Goal: Task Accomplishment & Management: Manage account settings

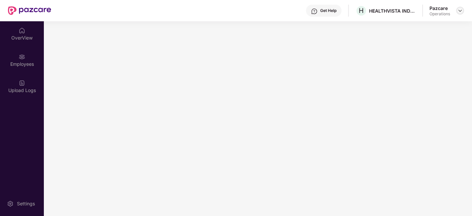
click at [458, 9] on img at bounding box center [460, 10] width 5 height 5
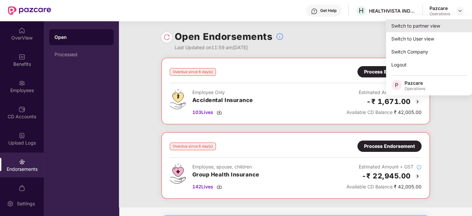
click at [412, 23] on div "Switch to partner view" at bounding box center [429, 25] width 86 height 13
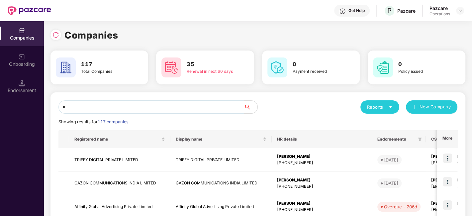
click at [151, 109] on input "*" at bounding box center [151, 106] width 186 height 13
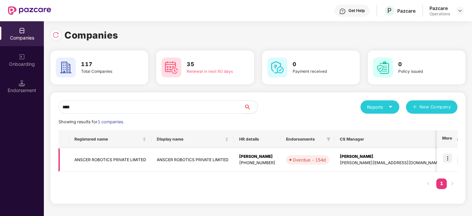
type input "****"
click at [448, 158] on img at bounding box center [447, 158] width 9 height 9
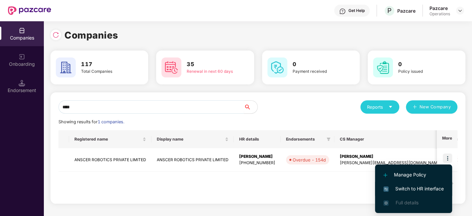
click at [403, 190] on span "Switch to HR interface" at bounding box center [414, 188] width 60 height 7
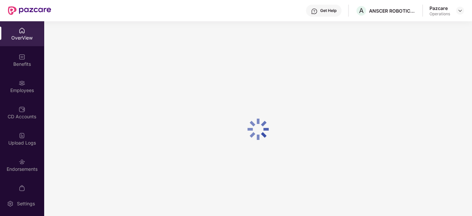
scroll to position [14, 0]
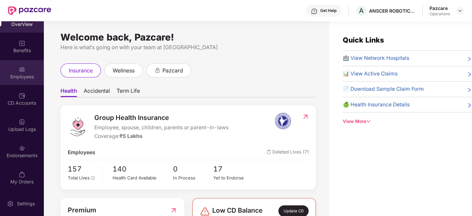
click at [15, 76] on div "Employees" at bounding box center [22, 76] width 44 height 7
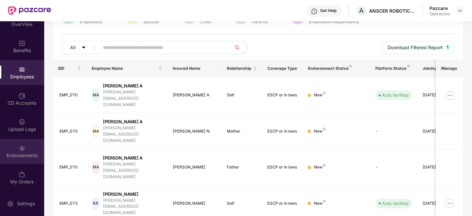
scroll to position [64, 0]
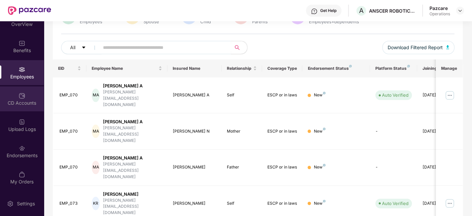
click at [15, 100] on div "CD Accounts" at bounding box center [22, 103] width 44 height 7
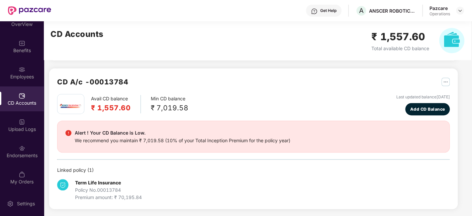
scroll to position [0, 0]
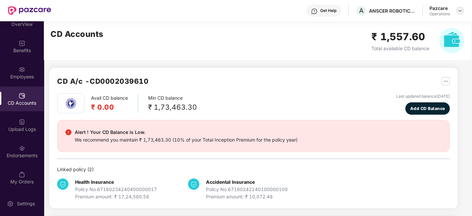
click at [461, 12] on img at bounding box center [460, 10] width 5 height 5
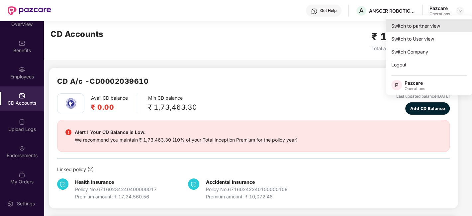
click at [411, 31] on div "Switch to partner view" at bounding box center [429, 25] width 86 height 13
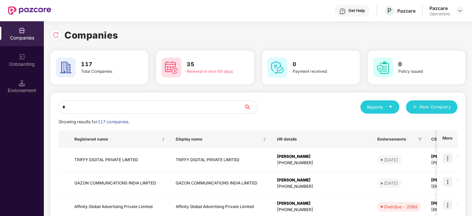
click at [146, 110] on input "*" at bounding box center [151, 106] width 186 height 13
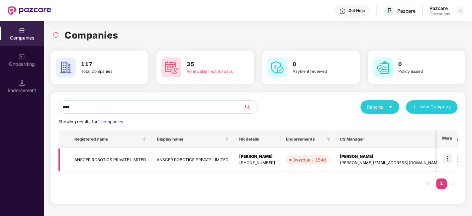
type input "****"
click at [105, 163] on td "ANSCER ROBOTICS PRIVATE LIMITED" at bounding box center [110, 160] width 82 height 24
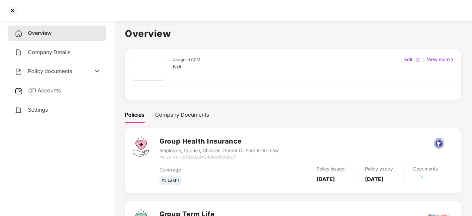
click at [51, 90] on span "CD Accounts" at bounding box center [44, 90] width 33 height 7
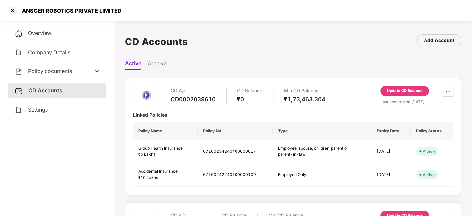
click at [404, 91] on div "Update CD Balance" at bounding box center [405, 91] width 36 height 6
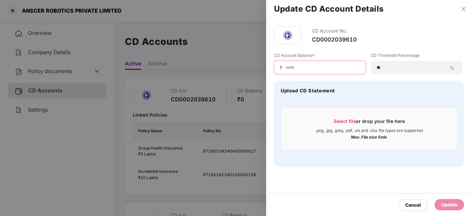
click at [302, 66] on input at bounding box center [322, 67] width 75 height 7
type input "******"
click at [454, 203] on div "Update" at bounding box center [449, 204] width 16 height 7
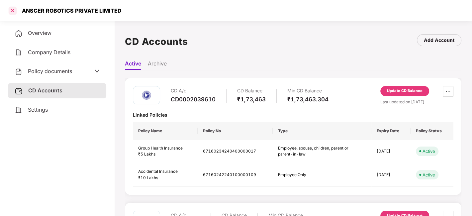
click at [11, 11] on div at bounding box center [12, 10] width 11 height 11
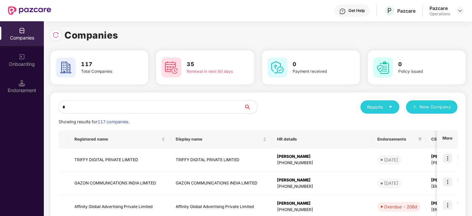
click at [140, 108] on input "*" at bounding box center [151, 106] width 186 height 13
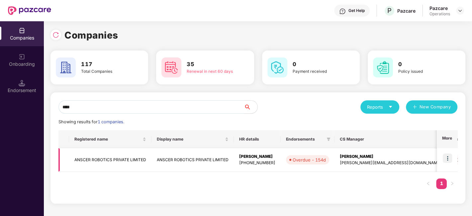
type input "****"
click at [446, 158] on img at bounding box center [447, 158] width 9 height 9
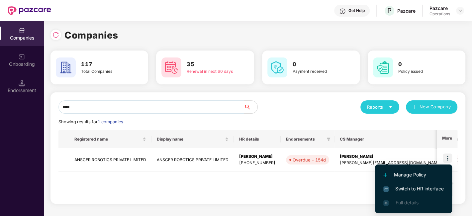
click at [409, 189] on span "Switch to HR interface" at bounding box center [414, 188] width 60 height 7
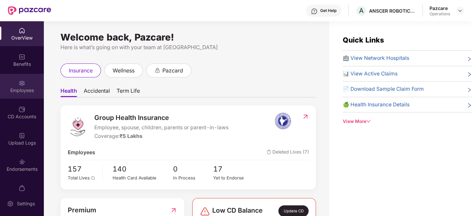
scroll to position [14, 0]
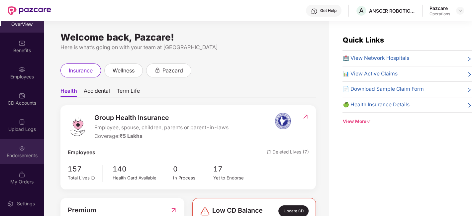
click at [14, 148] on div "Endorsements" at bounding box center [22, 151] width 44 height 25
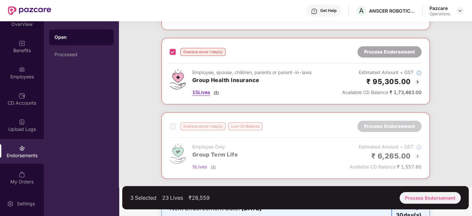
scroll to position [500, 0]
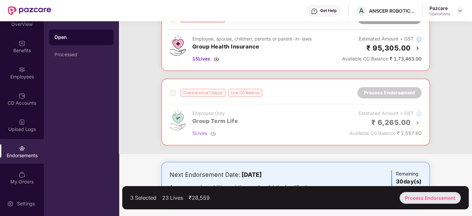
click at [430, 197] on div "Process Endorsement" at bounding box center [430, 198] width 61 height 12
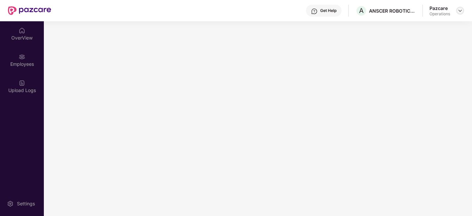
click at [460, 11] on img at bounding box center [460, 10] width 5 height 5
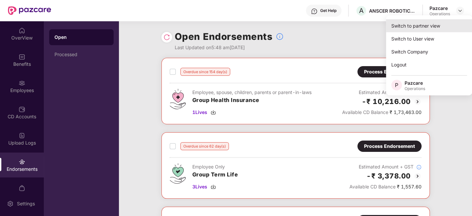
click at [417, 27] on div "Switch to partner view" at bounding box center [429, 25] width 86 height 13
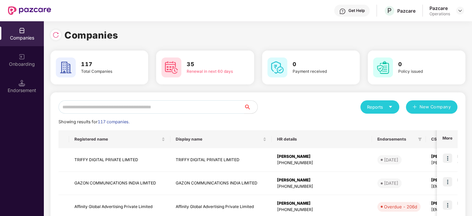
click at [166, 104] on input "text" at bounding box center [151, 106] width 186 height 13
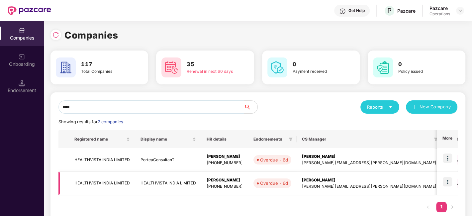
type input "****"
click at [448, 181] on img at bounding box center [447, 181] width 9 height 9
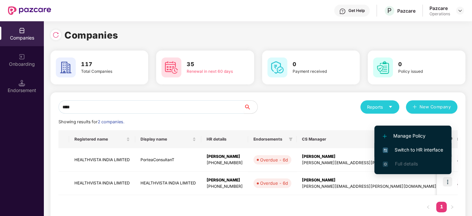
click at [417, 150] on span "Switch to HR interface" at bounding box center [413, 149] width 60 height 7
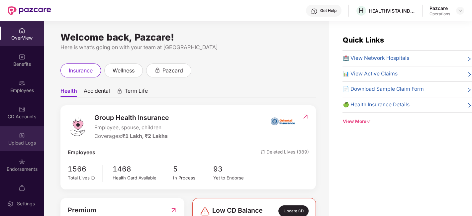
scroll to position [14, 0]
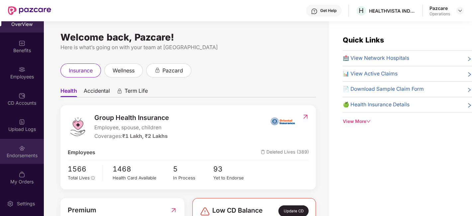
click at [15, 156] on div "Endorsements" at bounding box center [22, 155] width 44 height 7
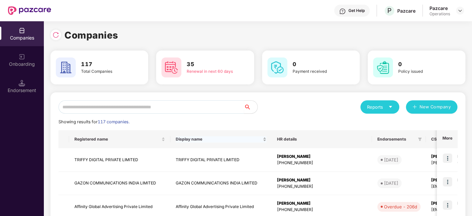
scroll to position [0, 217]
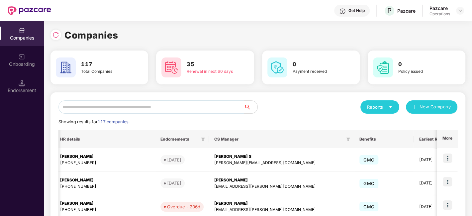
click at [143, 108] on input "text" at bounding box center [151, 106] width 186 height 13
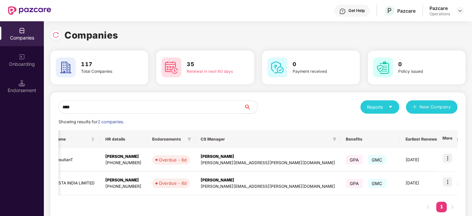
scroll to position [0, 0]
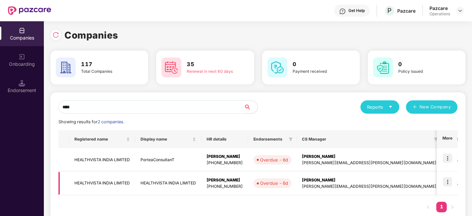
type input "****"
click at [452, 182] on img at bounding box center [447, 181] width 9 height 9
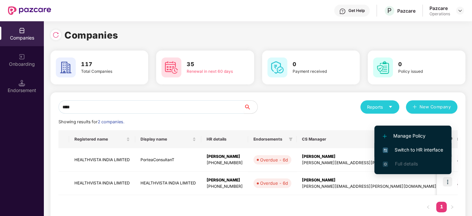
click at [414, 148] on span "Switch to HR interface" at bounding box center [413, 149] width 60 height 7
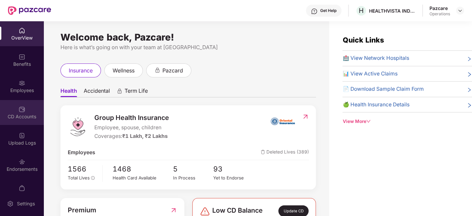
scroll to position [14, 0]
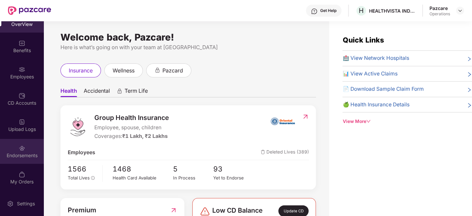
click at [13, 150] on div "Endorsements" at bounding box center [22, 151] width 44 height 25
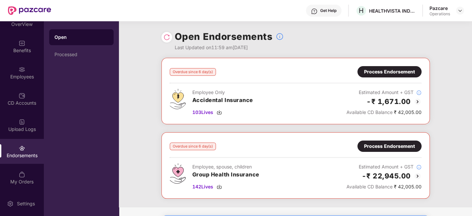
click at [375, 144] on div "Process Endorsement" at bounding box center [389, 146] width 51 height 7
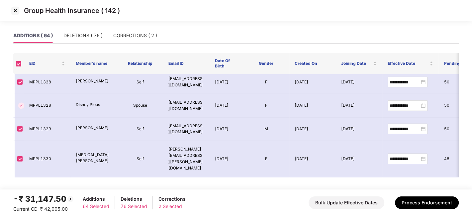
scroll to position [1529, 0]
click at [17, 10] on img at bounding box center [15, 10] width 11 height 11
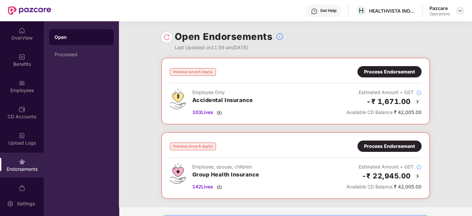
click at [459, 11] on img at bounding box center [460, 10] width 5 height 5
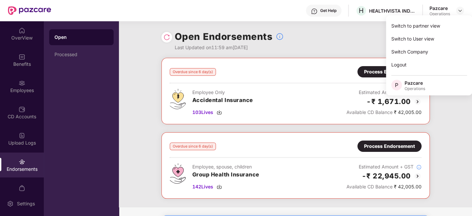
click at [357, 37] on div "Open Endorsements Last Updated on 11:59 am[DATE]" at bounding box center [296, 39] width 269 height 37
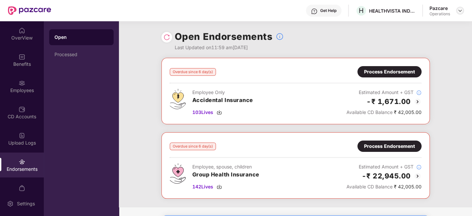
click at [460, 10] on img at bounding box center [460, 10] width 5 height 5
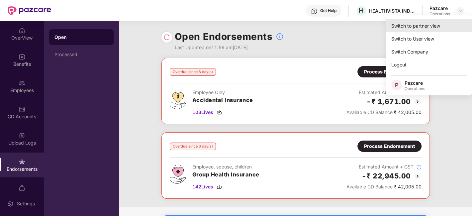
click at [407, 30] on div "Switch to partner view" at bounding box center [429, 25] width 86 height 13
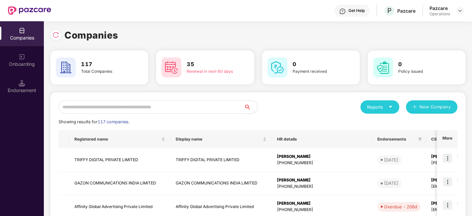
click at [207, 110] on input "text" at bounding box center [151, 106] width 186 height 13
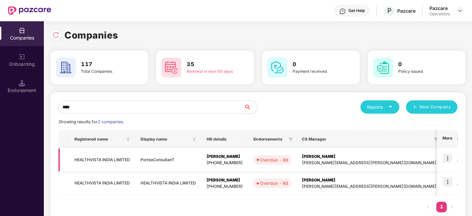
type input "****"
click at [447, 180] on img at bounding box center [447, 181] width 9 height 9
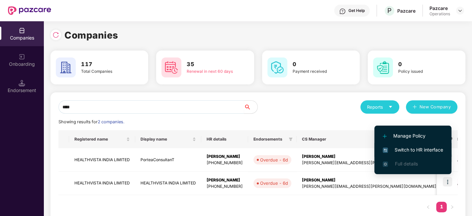
click at [414, 150] on span "Switch to HR interface" at bounding box center [413, 149] width 60 height 7
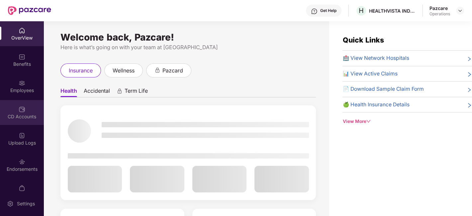
scroll to position [14, 0]
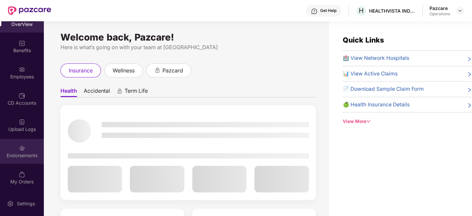
click at [11, 142] on div "Endorsements" at bounding box center [22, 151] width 44 height 25
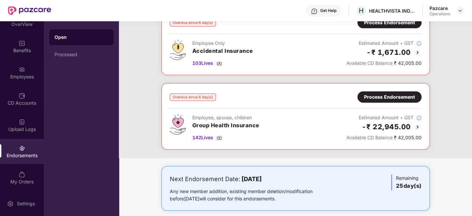
scroll to position [51, 0]
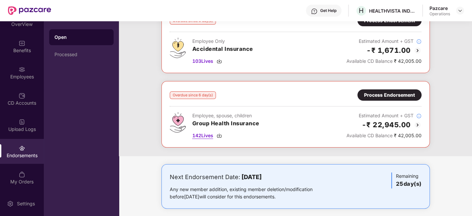
click at [202, 136] on span "142 Lives" at bounding box center [202, 135] width 21 height 7
click at [145, 60] on div "Overdue since 6 day(s) Process Endorsement Employee Only Accidental Insurance 1…" at bounding box center [295, 82] width 353 height 150
click at [377, 96] on div "Process Endorsement" at bounding box center [389, 94] width 51 height 7
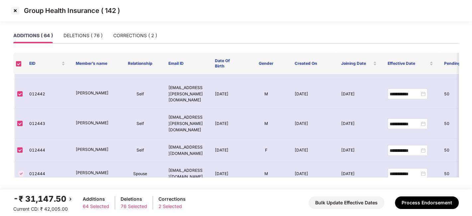
scroll to position [901, 0]
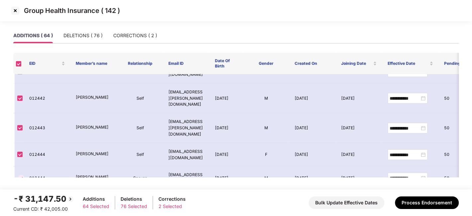
click at [14, 10] on img at bounding box center [15, 10] width 11 height 11
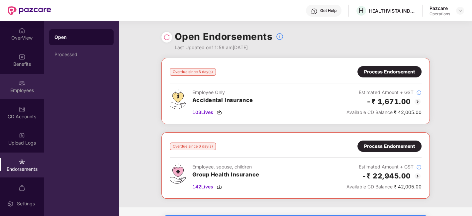
click at [10, 79] on div "Employees" at bounding box center [22, 86] width 44 height 25
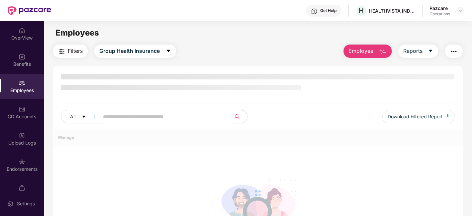
click at [162, 116] on input "text" at bounding box center [162, 117] width 119 height 10
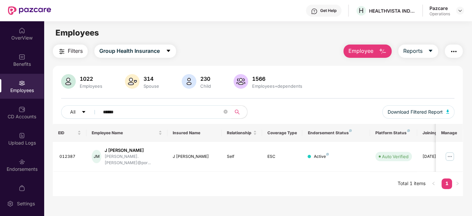
type input "******"
click at [224, 112] on icon "close-circle" at bounding box center [226, 112] width 4 height 4
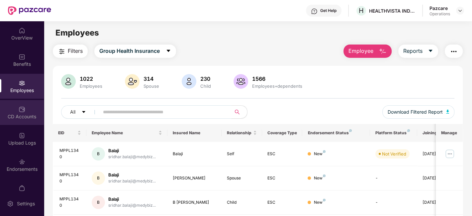
scroll to position [14, 0]
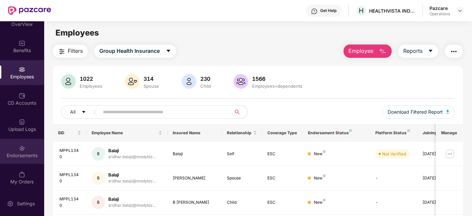
click at [15, 143] on div "Endorsements" at bounding box center [22, 151] width 44 height 25
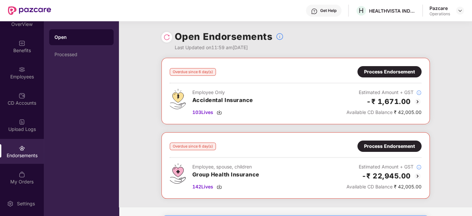
scroll to position [56, 0]
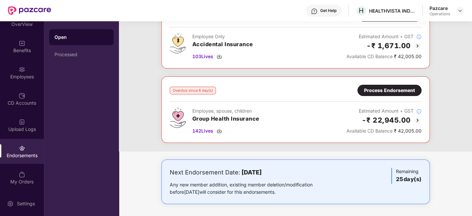
click at [375, 92] on div "Process Endorsement" at bounding box center [389, 90] width 51 height 7
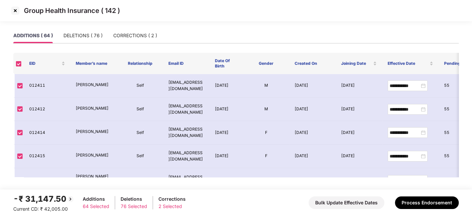
click at [15, 11] on img at bounding box center [15, 10] width 11 height 11
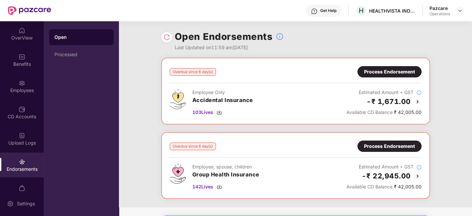
click at [400, 145] on div "Process Endorsement" at bounding box center [389, 146] width 51 height 7
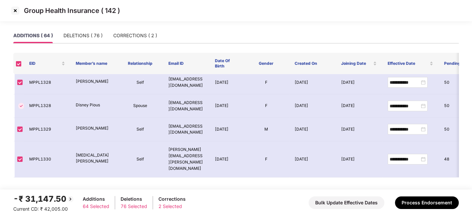
scroll to position [1368, 0]
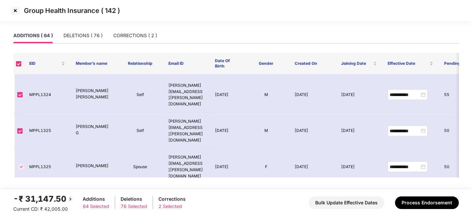
click at [15, 10] on img at bounding box center [15, 10] width 11 height 11
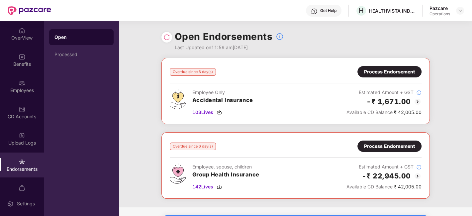
scroll to position [56, 0]
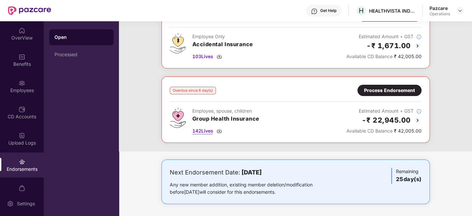
click at [198, 132] on span "142 Lives" at bounding box center [202, 130] width 21 height 7
click at [382, 85] on div "Process Endorsement" at bounding box center [390, 90] width 64 height 11
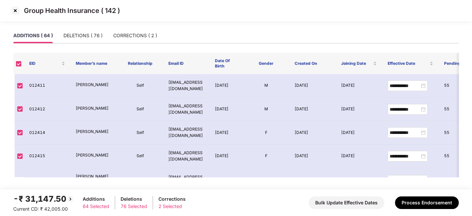
click at [15, 10] on img at bounding box center [15, 10] width 11 height 11
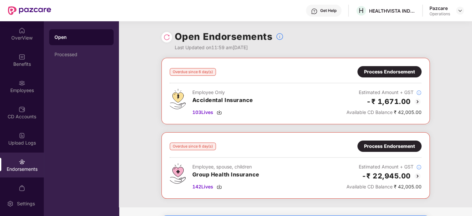
click at [389, 146] on div "Process Endorsement" at bounding box center [389, 146] width 51 height 7
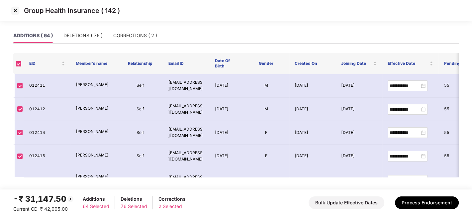
click at [15, 11] on img at bounding box center [15, 10] width 11 height 11
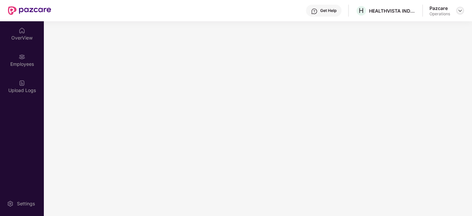
click at [460, 12] on img at bounding box center [460, 10] width 5 height 5
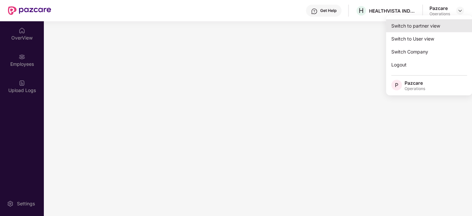
click at [411, 26] on div "Switch to partner view" at bounding box center [429, 25] width 86 height 13
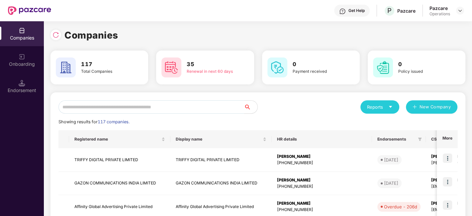
click at [200, 106] on input "text" at bounding box center [151, 106] width 186 height 13
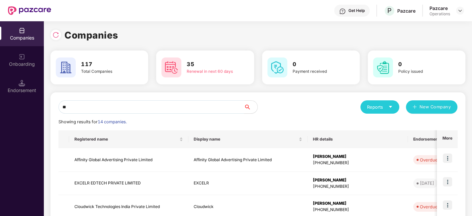
type input "*"
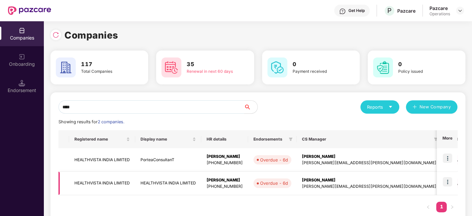
type input "****"
click at [449, 182] on img at bounding box center [447, 181] width 9 height 9
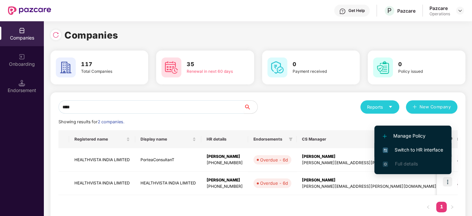
click at [407, 150] on span "Switch to HR interface" at bounding box center [413, 149] width 60 height 7
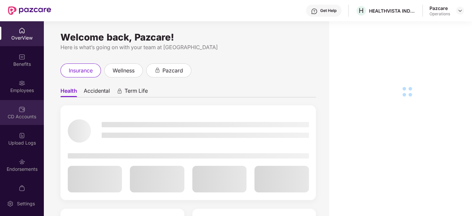
scroll to position [14, 0]
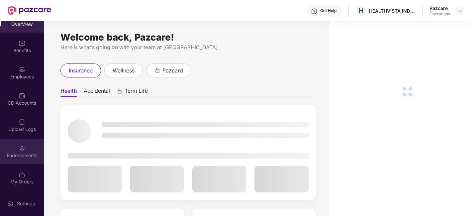
click at [11, 146] on div "Endorsements" at bounding box center [22, 151] width 44 height 25
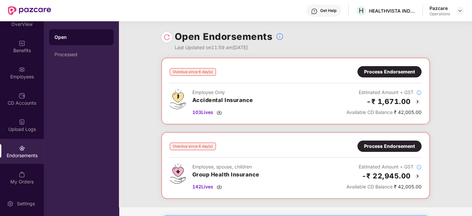
click at [379, 143] on div "Process Endorsement" at bounding box center [389, 146] width 51 height 7
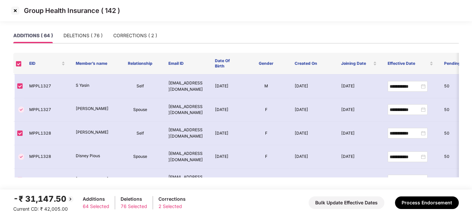
scroll to position [1476, 0]
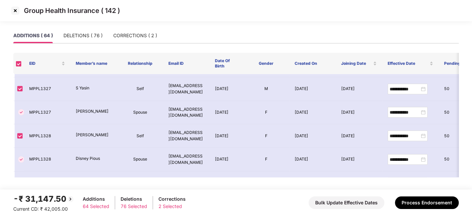
click at [14, 8] on img at bounding box center [15, 10] width 11 height 11
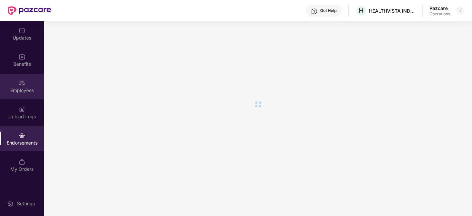
click at [32, 81] on div "Employees" at bounding box center [22, 86] width 44 height 25
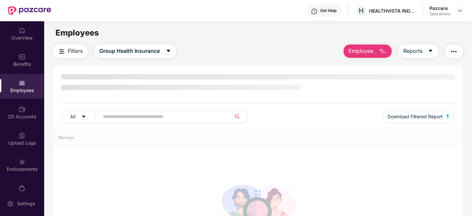
click at [117, 115] on input "text" at bounding box center [162, 117] width 119 height 10
paste input "*****"
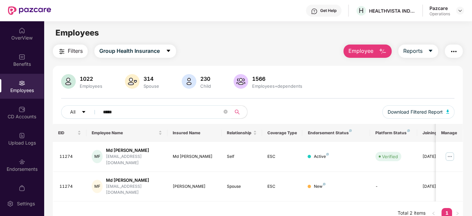
click at [106, 116] on input "*****" at bounding box center [162, 112] width 119 height 10
paste input "text"
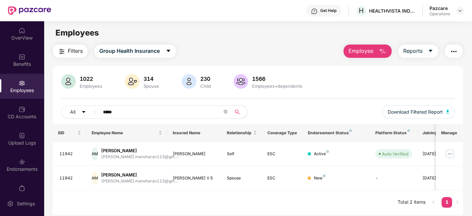
scroll to position [17, 0]
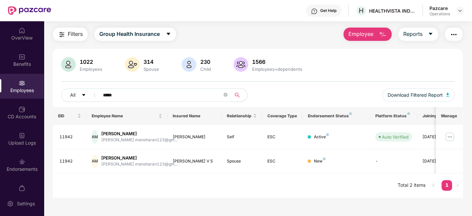
click at [126, 90] on input "*****" at bounding box center [162, 95] width 119 height 10
type input "*"
click at [113, 96] on input "****" at bounding box center [162, 95] width 119 height 10
paste input "***"
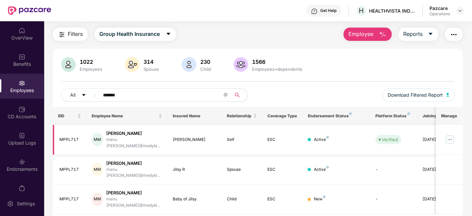
type input "*******"
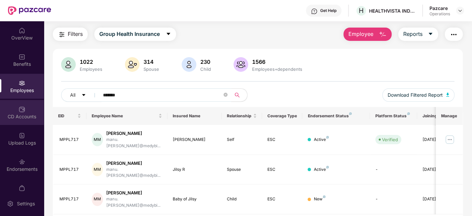
scroll to position [14, 0]
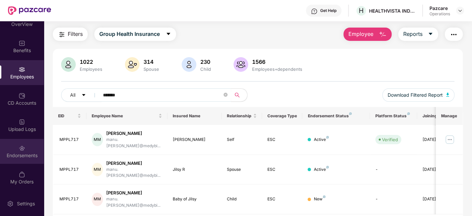
click at [12, 147] on div "Endorsements" at bounding box center [22, 151] width 44 height 25
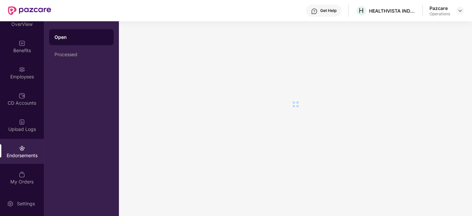
scroll to position [0, 0]
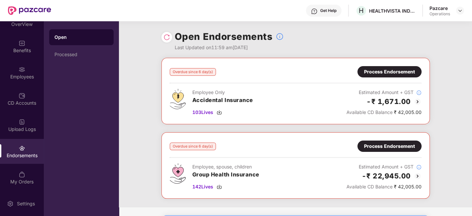
click at [391, 147] on div "Process Endorsement" at bounding box center [389, 146] width 51 height 7
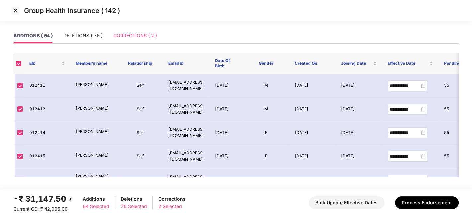
click at [126, 28] on div "CORRECTIONS ( 2 )" at bounding box center [135, 35] width 44 height 15
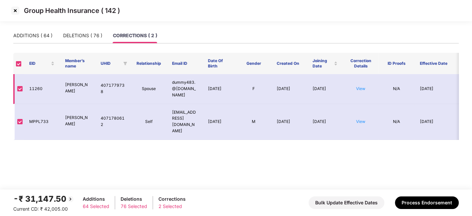
click at [358, 89] on td "View" at bounding box center [361, 89] width 36 height 30
click at [360, 88] on link "View" at bounding box center [360, 88] width 9 height 5
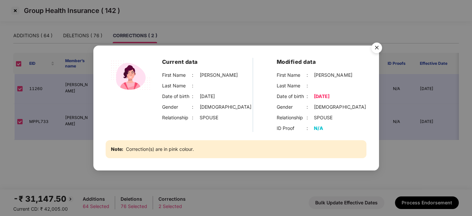
click at [371, 43] on img "Close" at bounding box center [377, 49] width 19 height 19
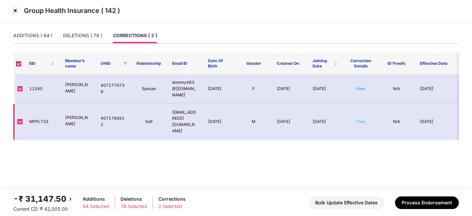
click at [362, 119] on link "View" at bounding box center [360, 121] width 9 height 5
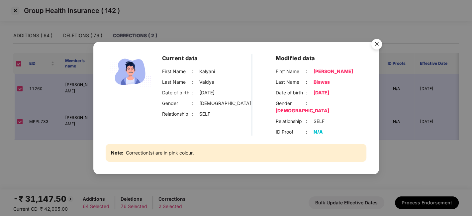
click at [379, 47] on img "Close" at bounding box center [377, 45] width 19 height 19
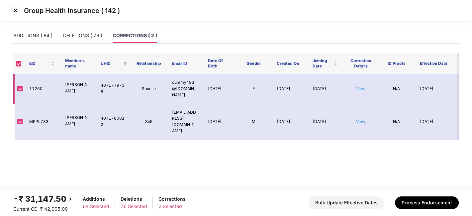
click at [362, 87] on link "View" at bounding box center [360, 88] width 9 height 5
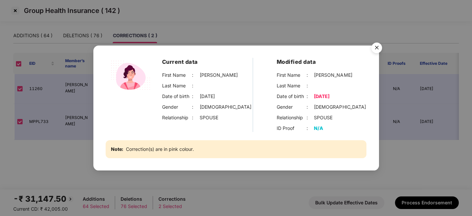
click at [375, 46] on img "Close" at bounding box center [377, 49] width 19 height 19
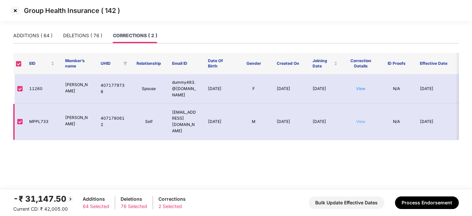
click at [359, 119] on link "View" at bounding box center [360, 121] width 9 height 5
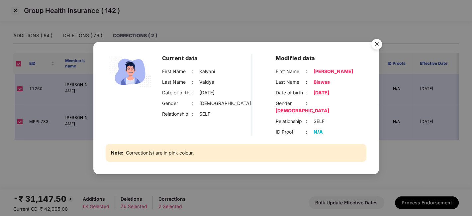
click at [376, 47] on img "Close" at bounding box center [377, 45] width 19 height 19
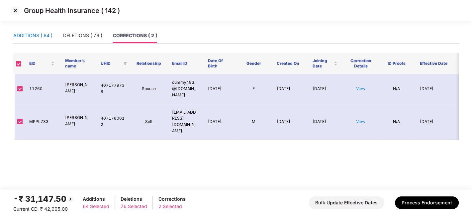
click at [32, 36] on div "ADDITIONS ( 64 )" at bounding box center [32, 35] width 39 height 7
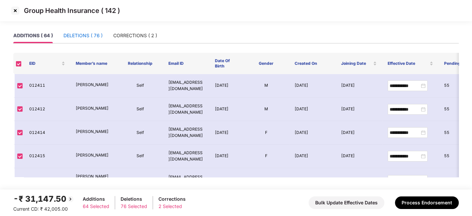
click at [71, 38] on div "DELETIONS ( 76 )" at bounding box center [82, 35] width 39 height 7
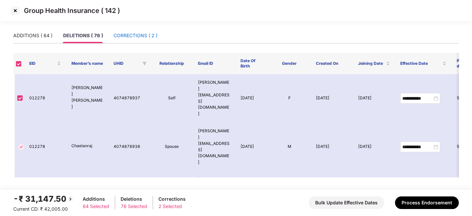
click at [126, 34] on div "CORRECTIONS ( 2 )" at bounding box center [136, 35] width 44 height 7
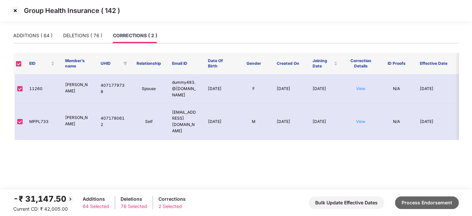
click at [426, 203] on button "Process Endorsement" at bounding box center [427, 202] width 64 height 13
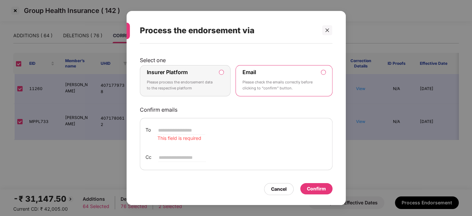
click at [183, 73] on label "Insurer Platform" at bounding box center [167, 72] width 41 height 7
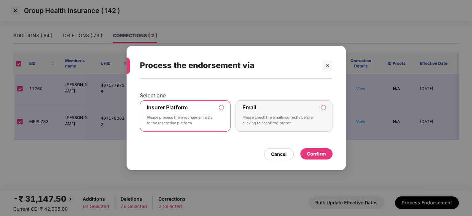
click at [317, 153] on div "Confirm" at bounding box center [316, 153] width 19 height 7
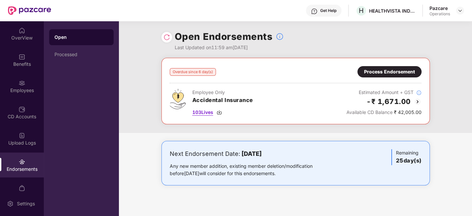
click at [199, 111] on span "103 Lives" at bounding box center [202, 112] width 21 height 7
click at [204, 114] on span "103 Lives" at bounding box center [202, 112] width 21 height 7
click at [391, 70] on div "Process Endorsement" at bounding box center [389, 71] width 51 height 7
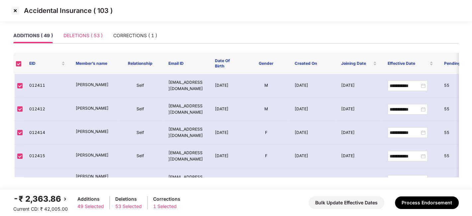
click at [88, 40] on div "DELETIONS ( 53 )" at bounding box center [82, 35] width 39 height 15
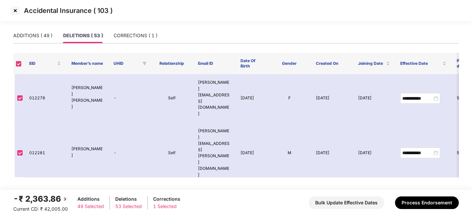
click at [14, 11] on img at bounding box center [15, 10] width 11 height 11
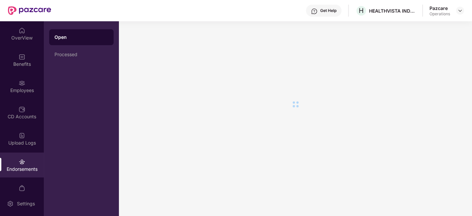
scroll to position [14, 0]
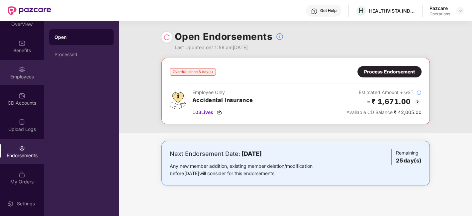
click at [4, 68] on div "Employees" at bounding box center [22, 72] width 44 height 25
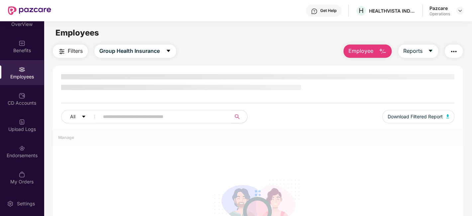
click at [146, 116] on input "text" at bounding box center [162, 117] width 119 height 10
paste input "*****"
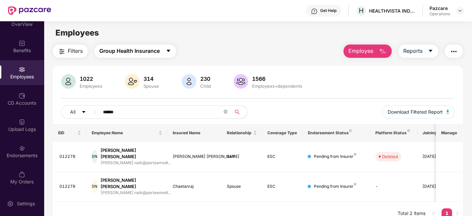
click at [170, 48] on button "Group Health Insurance" at bounding box center [135, 51] width 82 height 13
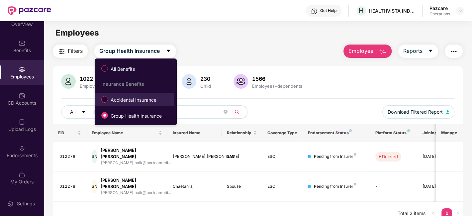
click at [121, 99] on span "Accidental Insurance" at bounding box center [133, 99] width 51 height 7
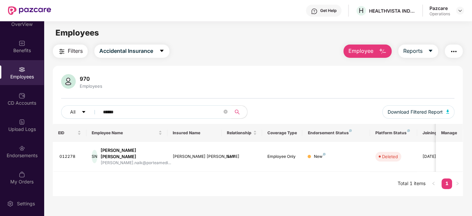
click at [125, 112] on input "******" at bounding box center [162, 112] width 119 height 10
type input "*"
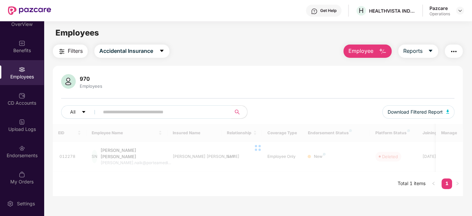
paste input "*****"
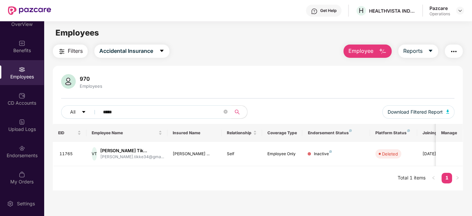
click at [111, 110] on input "*****" at bounding box center [162, 112] width 119 height 10
paste input "***"
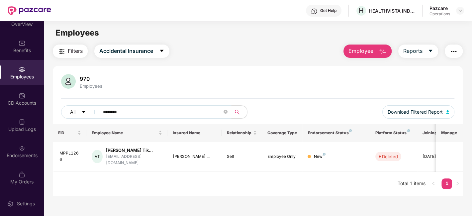
click at [120, 112] on input "********" at bounding box center [162, 112] width 119 height 10
paste input "text"
click at [120, 112] on input "********" at bounding box center [162, 112] width 119 height 10
click at [127, 112] on input "******" at bounding box center [162, 112] width 119 height 10
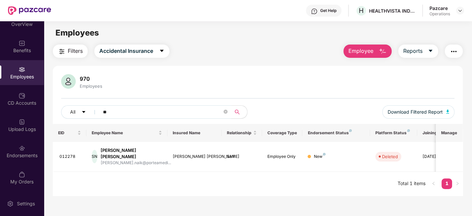
type input "*"
paste input "*****"
type input "******"
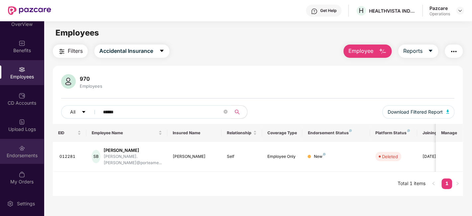
click at [18, 153] on div "Endorsements" at bounding box center [22, 155] width 44 height 7
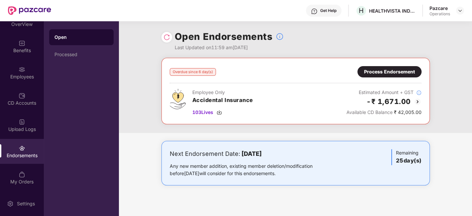
click at [395, 70] on div "Process Endorsement" at bounding box center [389, 71] width 51 height 7
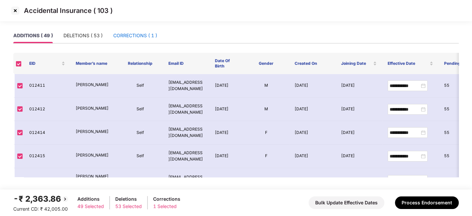
click at [135, 36] on div "CORRECTIONS ( 1 )" at bounding box center [135, 35] width 44 height 7
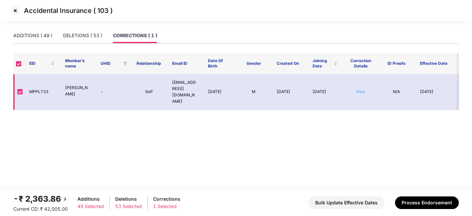
click at [359, 89] on link "View" at bounding box center [360, 91] width 9 height 5
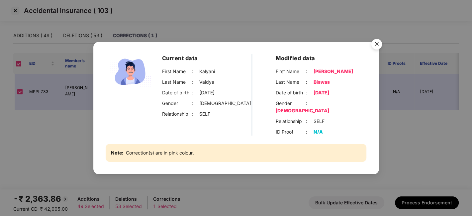
click at [371, 48] on img "Close" at bounding box center [377, 45] width 19 height 19
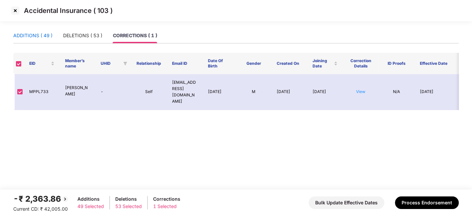
click at [33, 37] on div "ADDITIONS ( 49 )" at bounding box center [32, 35] width 39 height 7
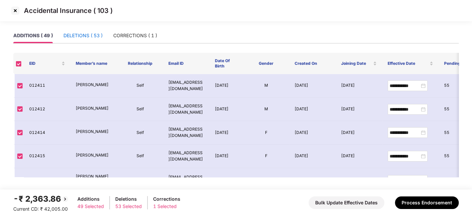
click at [70, 39] on div "DELETIONS ( 53 )" at bounding box center [82, 35] width 39 height 7
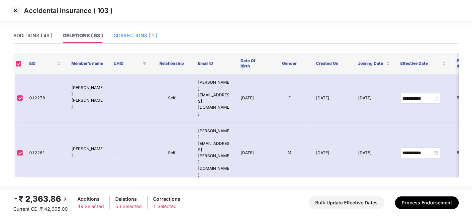
click at [119, 36] on div "CORRECTIONS ( 1 )" at bounding box center [136, 35] width 44 height 7
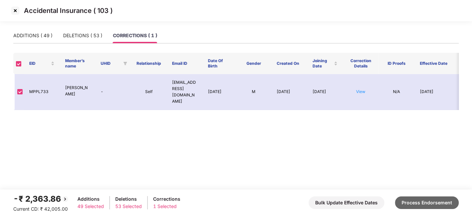
click at [426, 203] on button "Process Endorsement" at bounding box center [427, 202] width 64 height 13
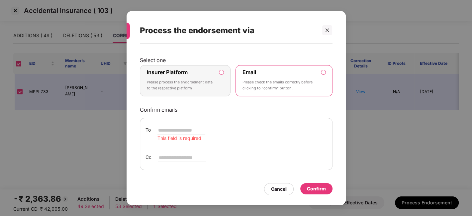
click at [212, 72] on div "Insurer Platform Please process the endorsement data to the respective platform" at bounding box center [181, 81] width 68 height 24
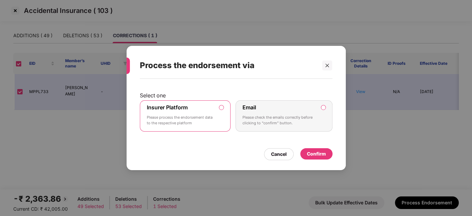
click at [312, 152] on div "Confirm" at bounding box center [316, 153] width 19 height 7
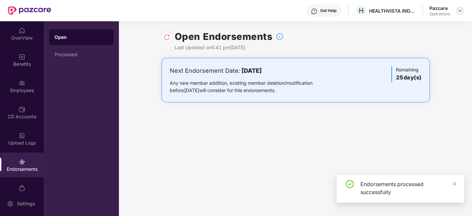
click at [459, 11] on img at bounding box center [460, 10] width 5 height 5
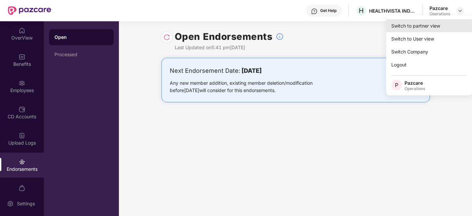
click at [412, 23] on div "Switch to partner view" at bounding box center [429, 25] width 86 height 13
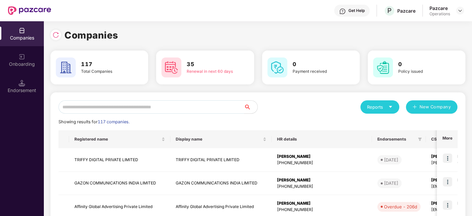
click at [194, 102] on input "text" at bounding box center [151, 106] width 186 height 13
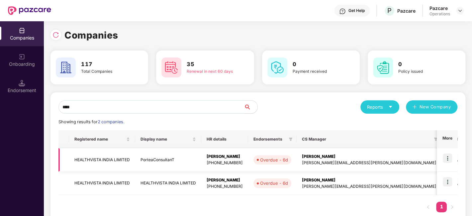
type input "****"
click at [447, 158] on img at bounding box center [447, 158] width 9 height 9
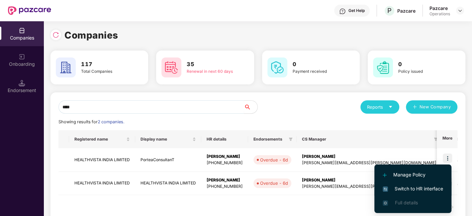
click at [408, 188] on span "Switch to HR interface" at bounding box center [413, 188] width 60 height 7
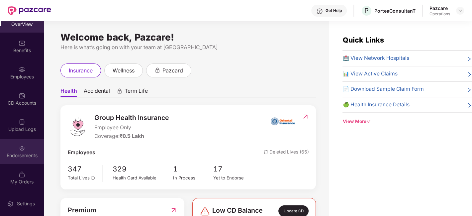
click at [27, 148] on div "Endorsements" at bounding box center [22, 151] width 44 height 25
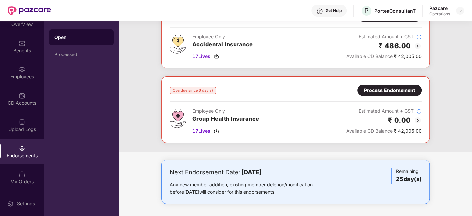
scroll to position [0, 0]
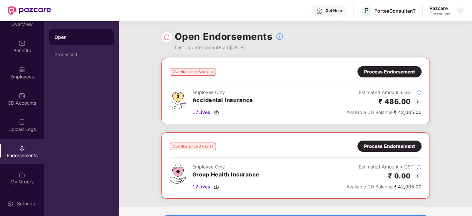
click at [384, 145] on div "Process Endorsement" at bounding box center [389, 146] width 51 height 7
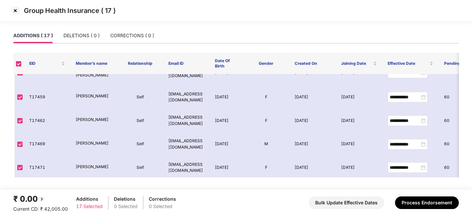
scroll to position [306, 0]
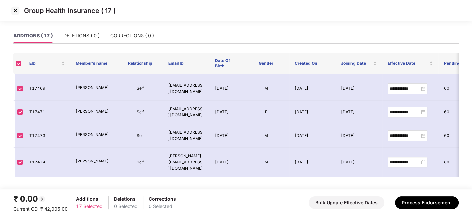
click at [15, 9] on img at bounding box center [15, 10] width 11 height 11
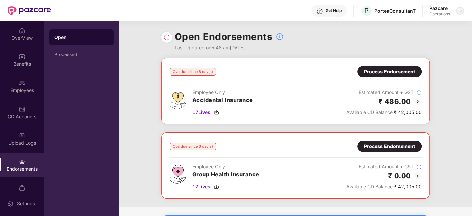
click at [462, 8] on img at bounding box center [460, 10] width 5 height 5
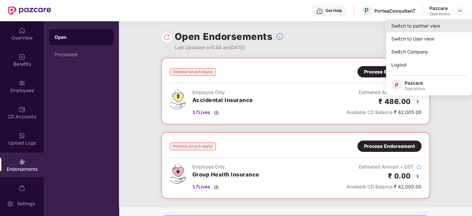
click at [425, 24] on div "Switch to partner view" at bounding box center [429, 25] width 86 height 13
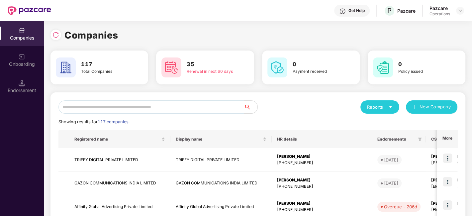
click at [196, 107] on input "text" at bounding box center [151, 106] width 186 height 13
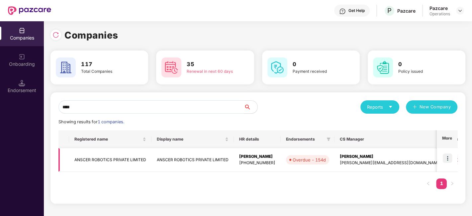
type input "****"
click at [109, 160] on td "ANSCER ROBOTICS PRIVATE LIMITED" at bounding box center [110, 160] width 82 height 24
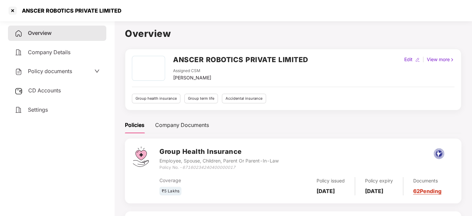
click at [52, 91] on span "CD Accounts" at bounding box center [44, 90] width 33 height 7
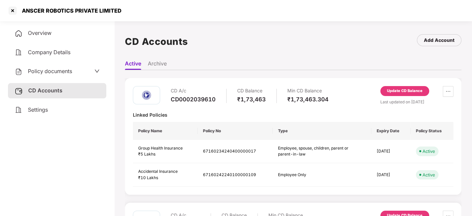
scroll to position [85, 0]
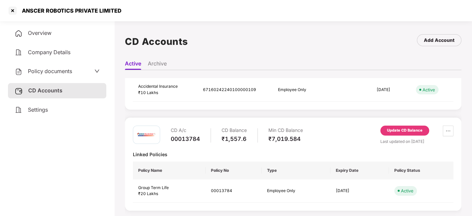
click at [396, 130] on div "Update CD Balance" at bounding box center [405, 131] width 36 height 6
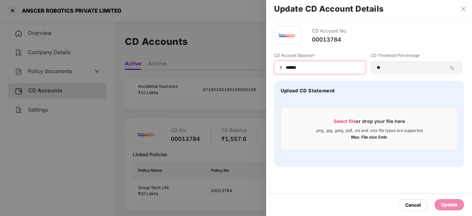
click at [287, 66] on input "******" at bounding box center [322, 67] width 75 height 7
click at [314, 65] on input "******" at bounding box center [322, 67] width 75 height 7
type input "****"
click at [446, 203] on div "Update" at bounding box center [449, 204] width 16 height 7
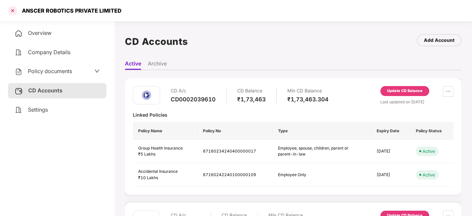
click at [9, 9] on div at bounding box center [12, 10] width 11 height 11
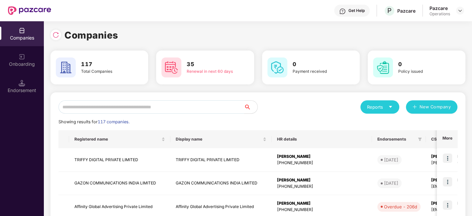
click at [166, 110] on input "text" at bounding box center [151, 106] width 186 height 13
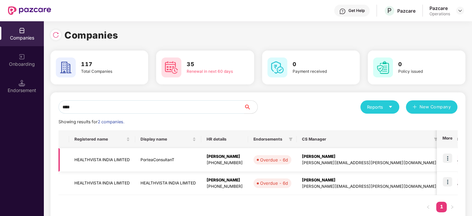
type input "****"
click at [446, 159] on img at bounding box center [447, 158] width 9 height 9
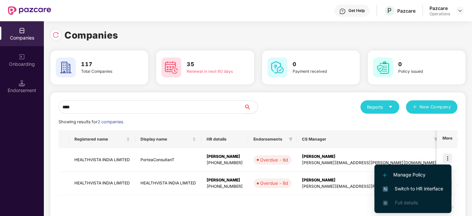
click at [405, 187] on span "Switch to HR interface" at bounding box center [413, 188] width 60 height 7
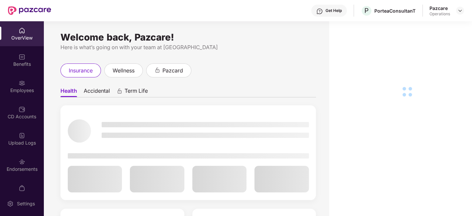
scroll to position [14, 0]
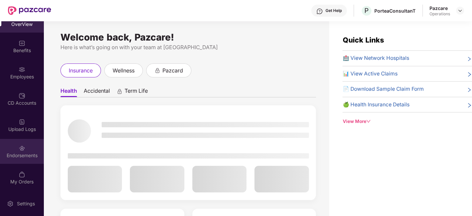
click at [12, 150] on div "Endorsements" at bounding box center [22, 151] width 44 height 25
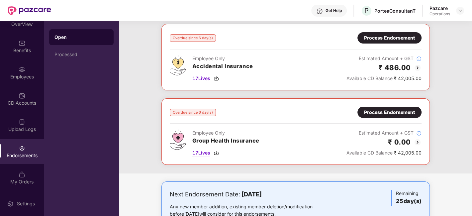
scroll to position [56, 0]
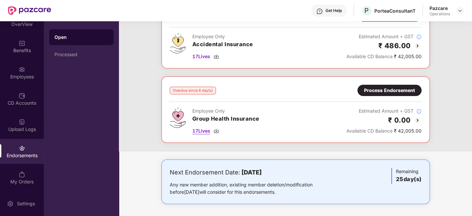
click at [203, 130] on span "17 Lives" at bounding box center [201, 130] width 18 height 7
click at [379, 87] on div "Process Endorsement" at bounding box center [389, 90] width 51 height 7
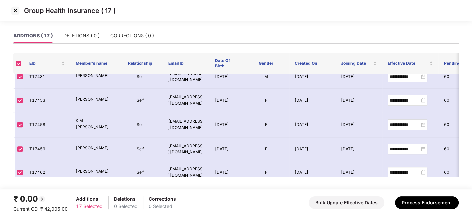
scroll to position [306, 0]
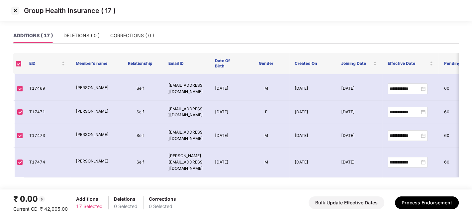
click at [15, 12] on img at bounding box center [15, 10] width 11 height 11
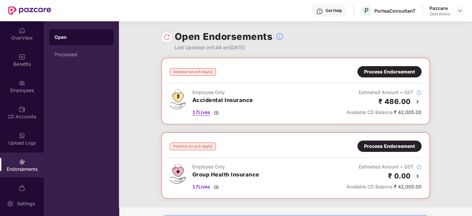
click at [201, 111] on span "17 Lives" at bounding box center [201, 112] width 18 height 7
click at [387, 72] on div "Process Endorsement" at bounding box center [389, 71] width 51 height 7
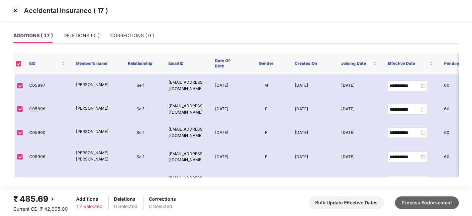
click at [414, 200] on button "Process Endorsement" at bounding box center [427, 202] width 64 height 13
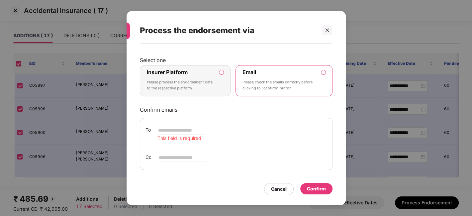
click at [199, 80] on p "Please process the endorsement data to the respective platform" at bounding box center [181, 85] width 68 height 12
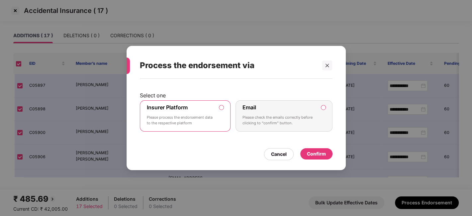
click at [315, 154] on div "Confirm" at bounding box center [316, 153] width 19 height 7
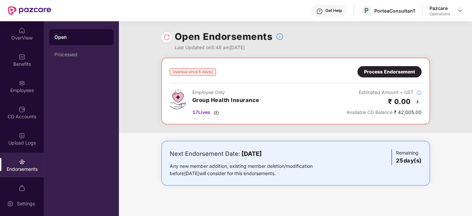
click at [383, 69] on div "Process Endorsement" at bounding box center [389, 71] width 51 height 7
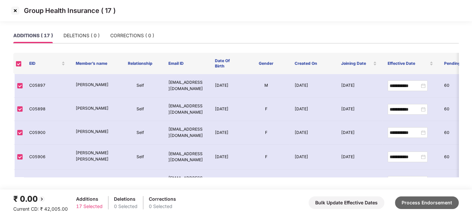
click at [418, 201] on button "Process Endorsement" at bounding box center [427, 202] width 64 height 13
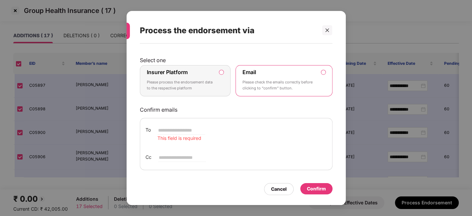
click at [217, 80] on label "Insurer Platform Please process the endorsement data to the respective platform" at bounding box center [185, 80] width 91 height 31
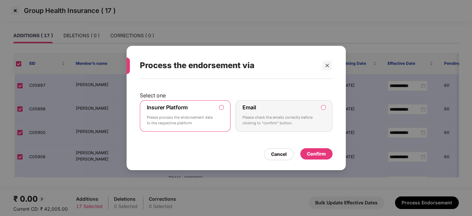
click at [311, 156] on div "Confirm" at bounding box center [316, 153] width 19 height 7
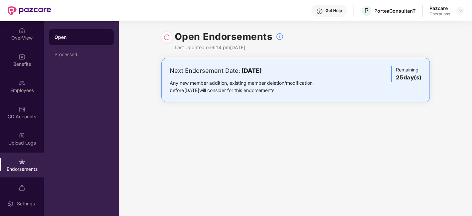
click at [457, 14] on div at bounding box center [460, 11] width 8 height 8
click at [459, 12] on img at bounding box center [460, 10] width 5 height 5
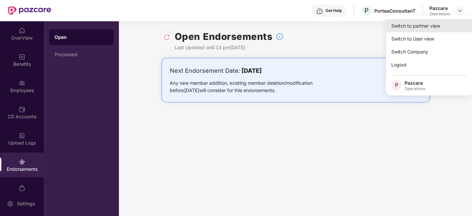
click at [411, 27] on div "Switch to partner view" at bounding box center [429, 25] width 86 height 13
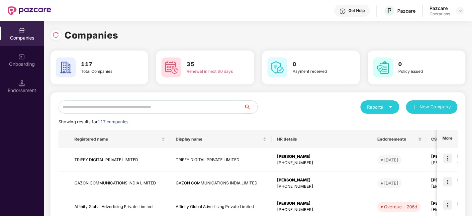
click at [197, 105] on input "text" at bounding box center [151, 106] width 186 height 13
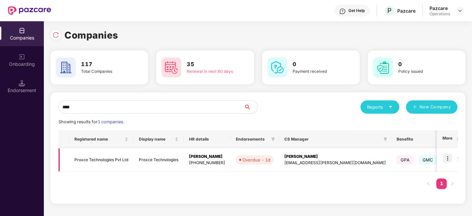
type input "****"
click at [449, 160] on img at bounding box center [447, 158] width 9 height 9
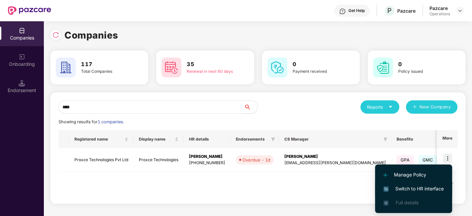
click at [399, 187] on span "Switch to HR interface" at bounding box center [414, 188] width 60 height 7
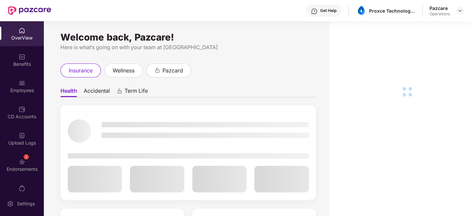
click at [16, 58] on div "Benefits" at bounding box center [22, 60] width 44 height 25
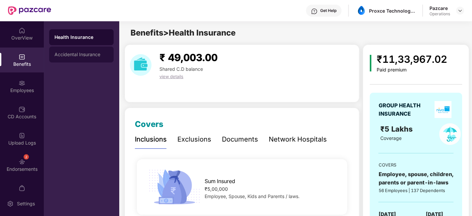
click at [71, 52] on div "Accidental Insurance" at bounding box center [81, 55] width 64 height 16
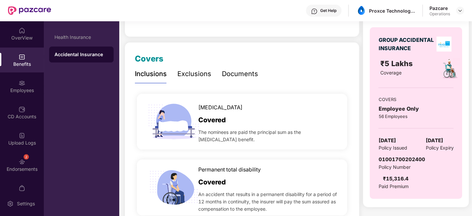
scroll to position [65, 0]
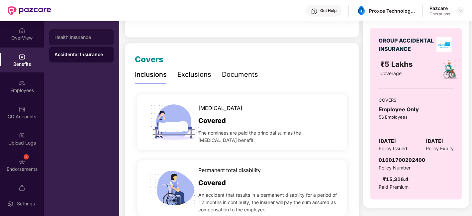
click at [70, 37] on div "Health Insurance" at bounding box center [82, 37] width 54 height 5
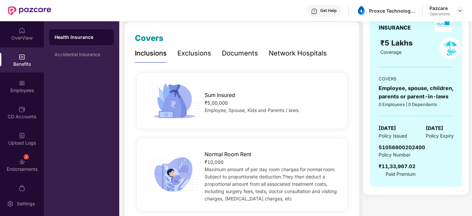
scroll to position [87, 0]
click at [396, 144] on span "51056900202400" at bounding box center [402, 147] width 47 height 6
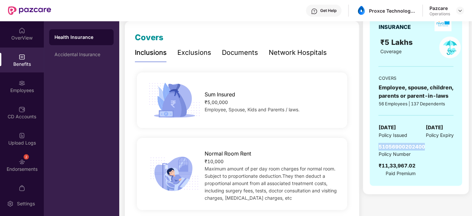
click at [396, 144] on span "51056900202400" at bounding box center [402, 147] width 47 height 6
copy span "51056900202400"
click at [396, 144] on span "51056900202400" at bounding box center [402, 147] width 47 height 6
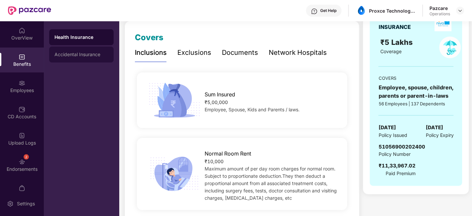
click at [71, 55] on div "Accidental Insurance" at bounding box center [82, 54] width 54 height 5
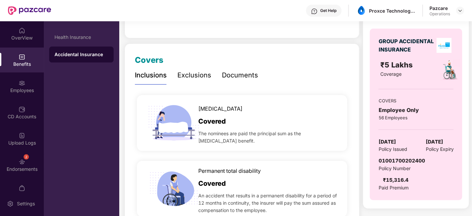
scroll to position [64, 0]
click at [394, 158] on span "01001700202400" at bounding box center [402, 161] width 47 height 6
copy span "01001700202400"
